Goal: Find specific page/section: Find specific page/section

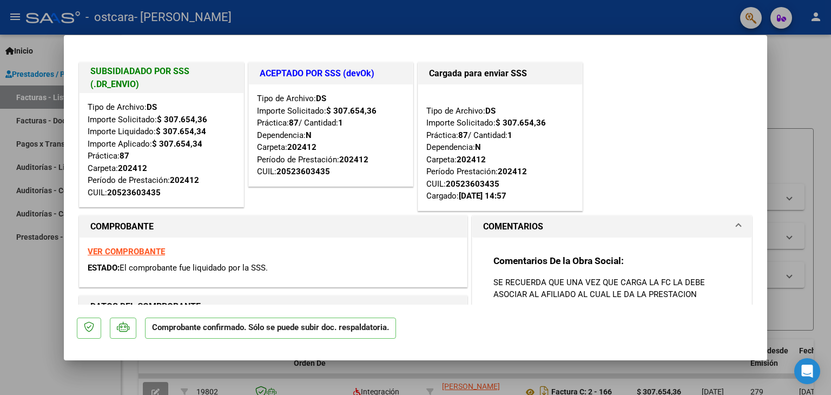
drag, startPoint x: 801, startPoint y: 90, endPoint x: 723, endPoint y: 111, distance: 80.6
click at [801, 90] on div at bounding box center [415, 197] width 831 height 395
type input "$ 0,00"
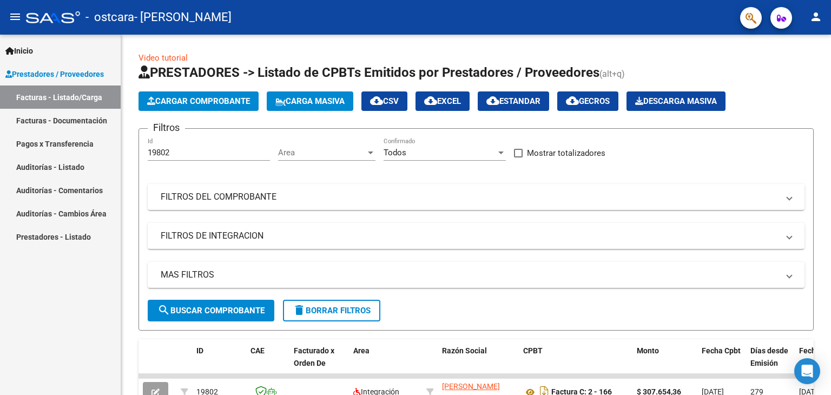
click at [74, 119] on link "Facturas - Documentación" at bounding box center [60, 120] width 121 height 23
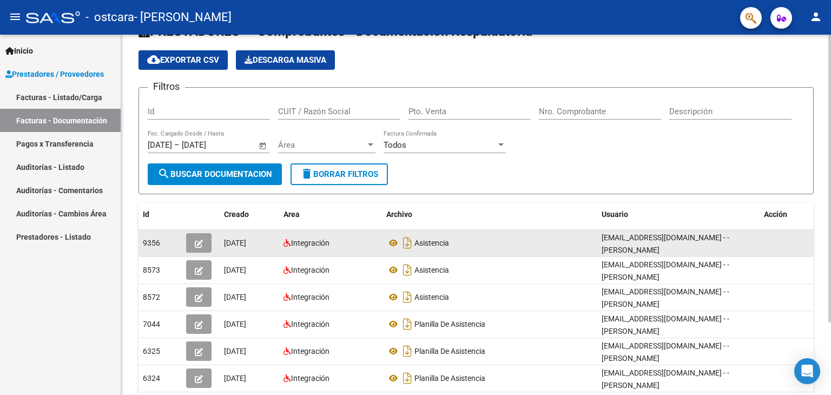
scroll to position [54, 0]
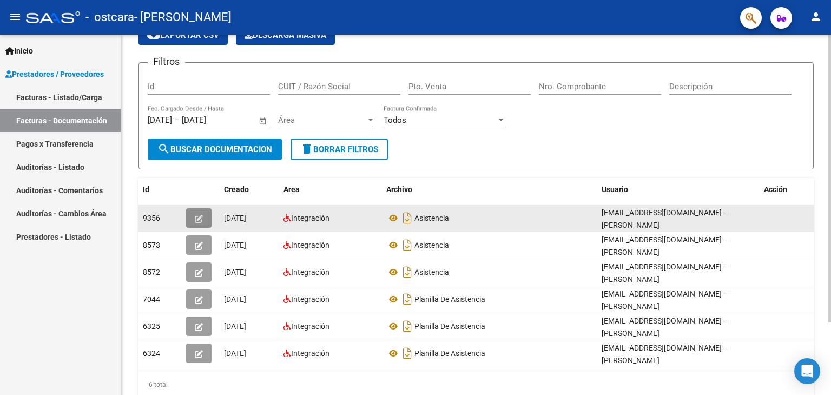
click at [201, 215] on icon "button" at bounding box center [199, 219] width 8 height 8
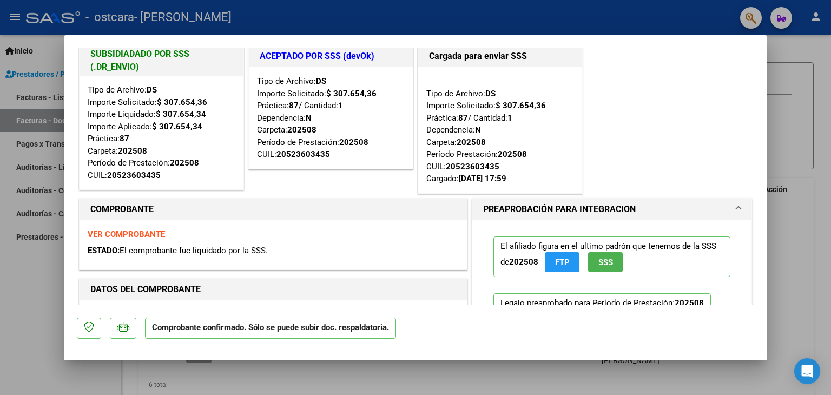
scroll to position [0, 0]
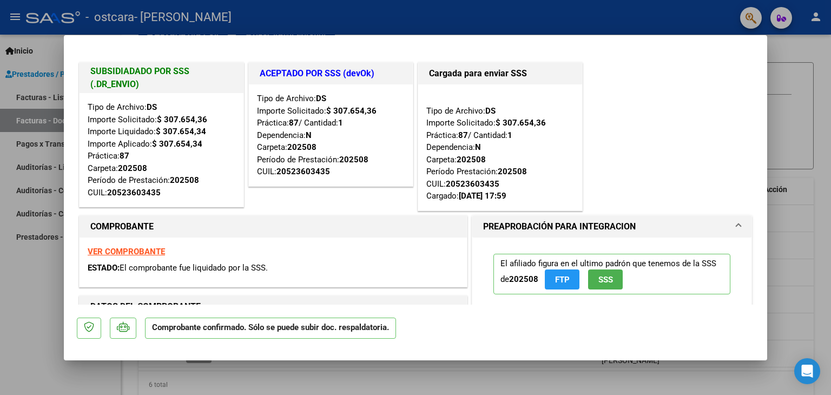
click at [119, 248] on strong "VER COMPROBANTE" at bounding box center [126, 252] width 77 height 10
